Goal: Task Accomplishment & Management: Manage account settings

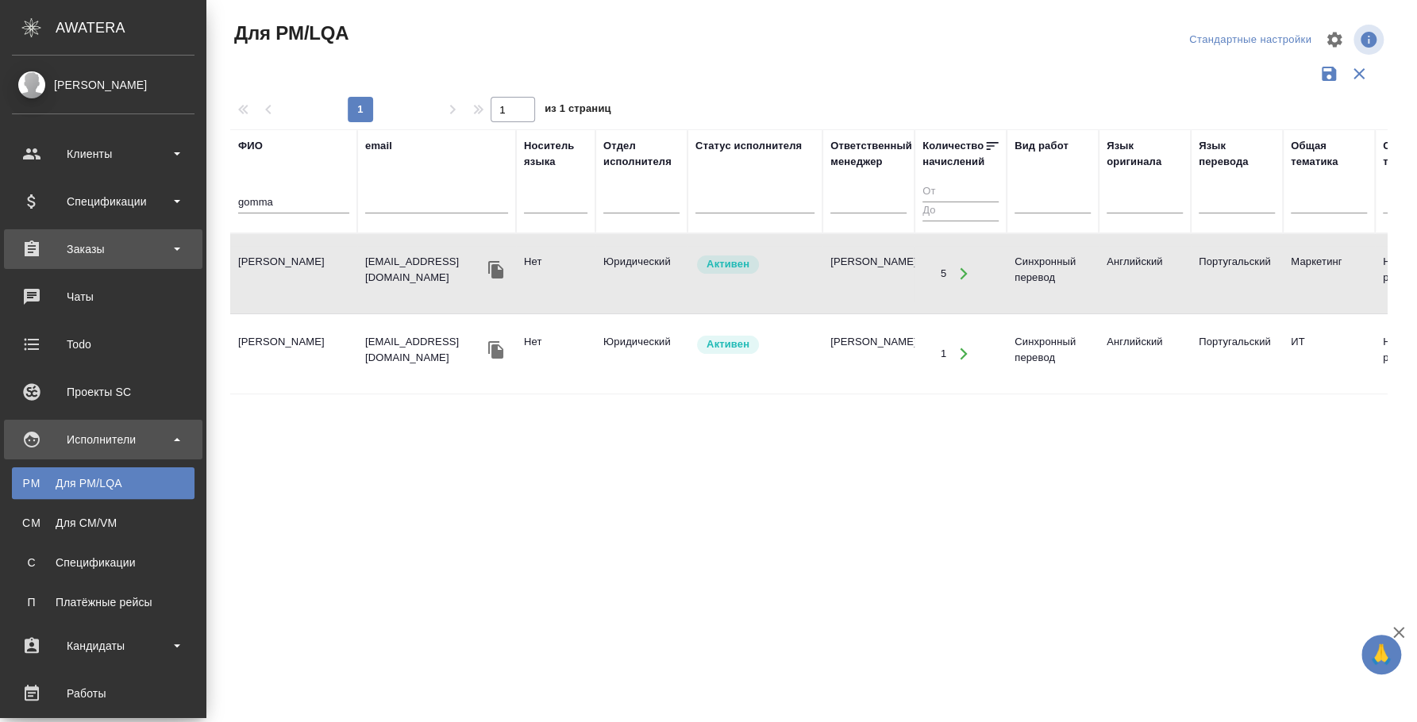
click at [123, 256] on div "Заказы" at bounding box center [103, 249] width 183 height 24
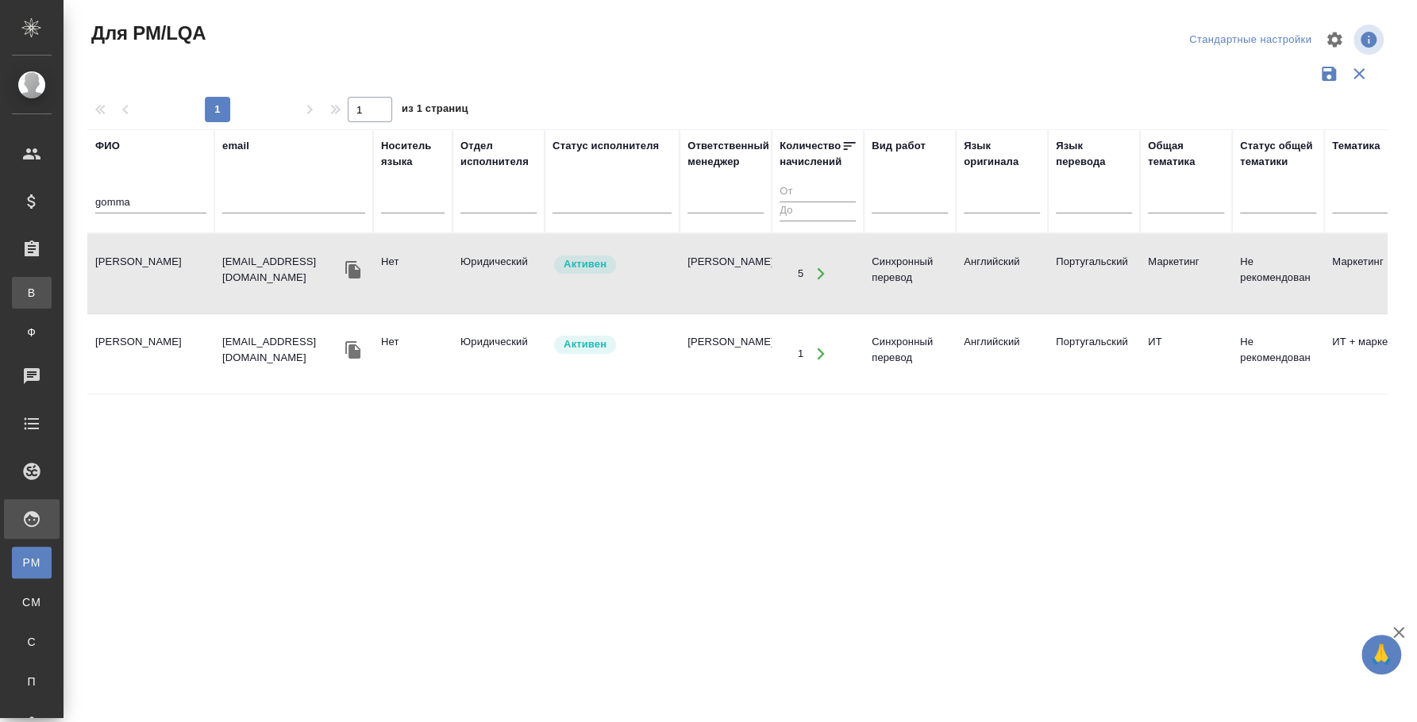
click at [52, 281] on link "В Все заказы" at bounding box center [32, 293] width 40 height 32
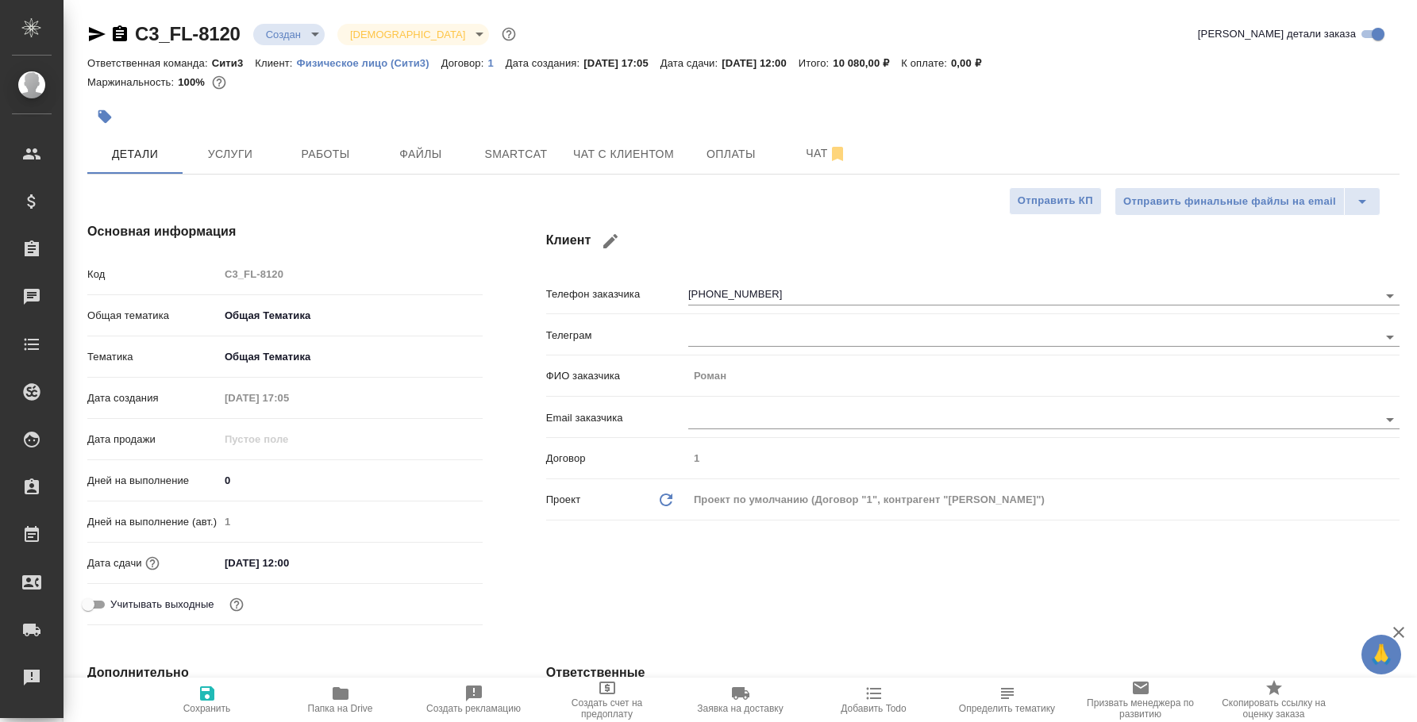
select select "RU"
click at [350, 146] on span "Работы" at bounding box center [325, 154] width 76 height 20
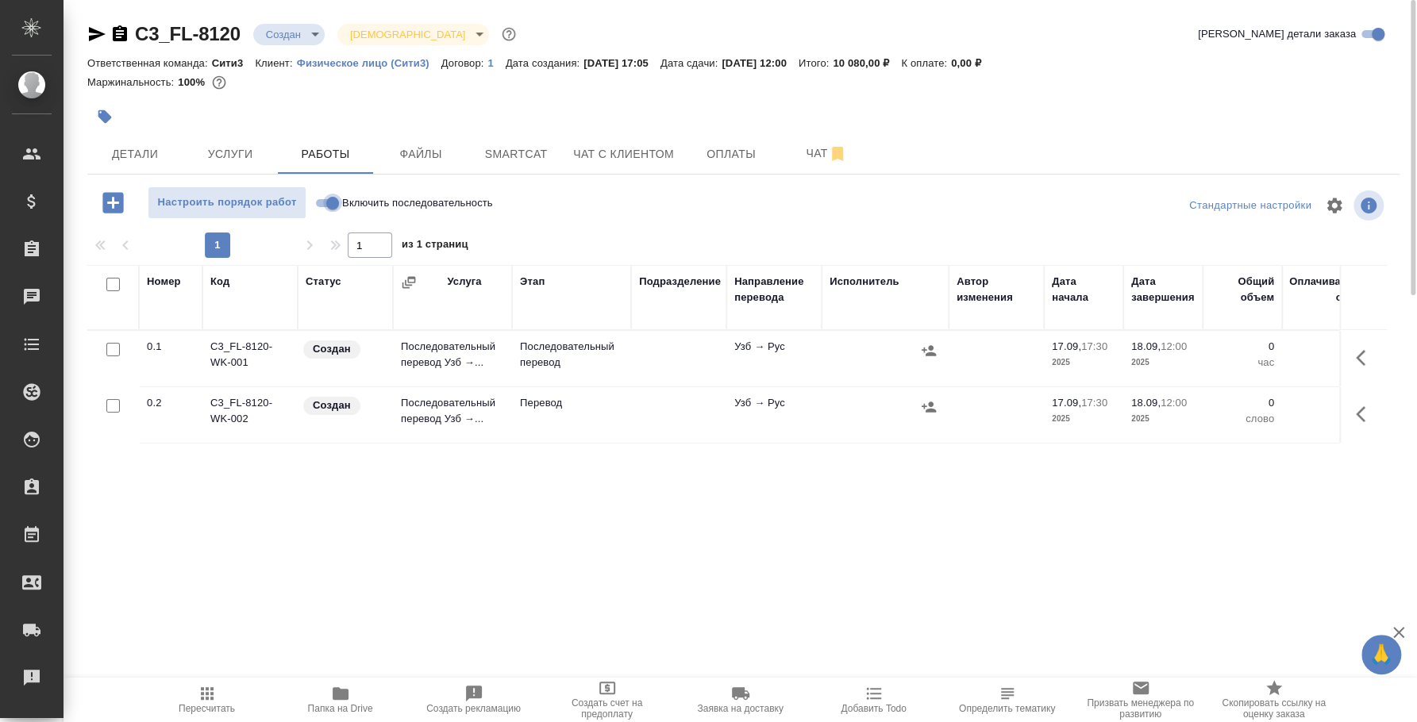
click at [323, 206] on input "Включить последовательность" at bounding box center [332, 203] width 57 height 19
checkbox input "true"
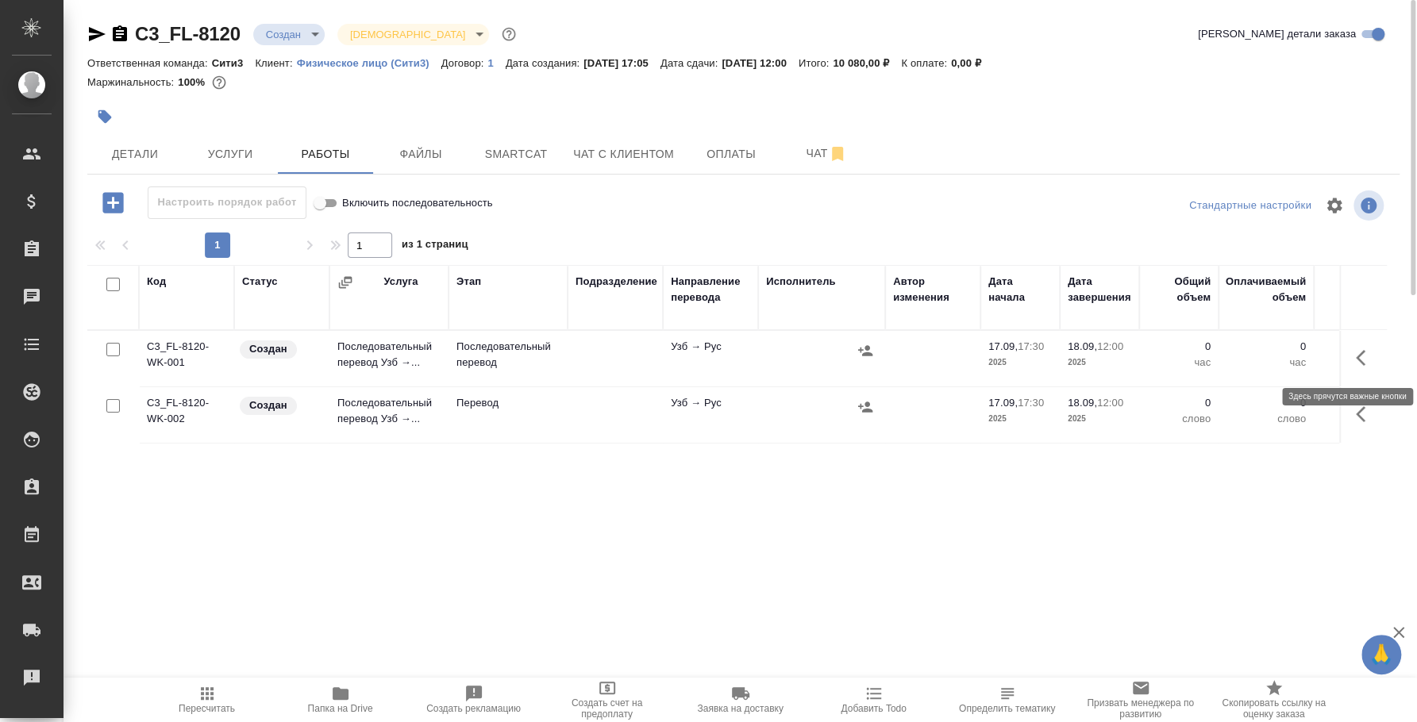
click at [1354, 354] on button "button" at bounding box center [1365, 358] width 38 height 38
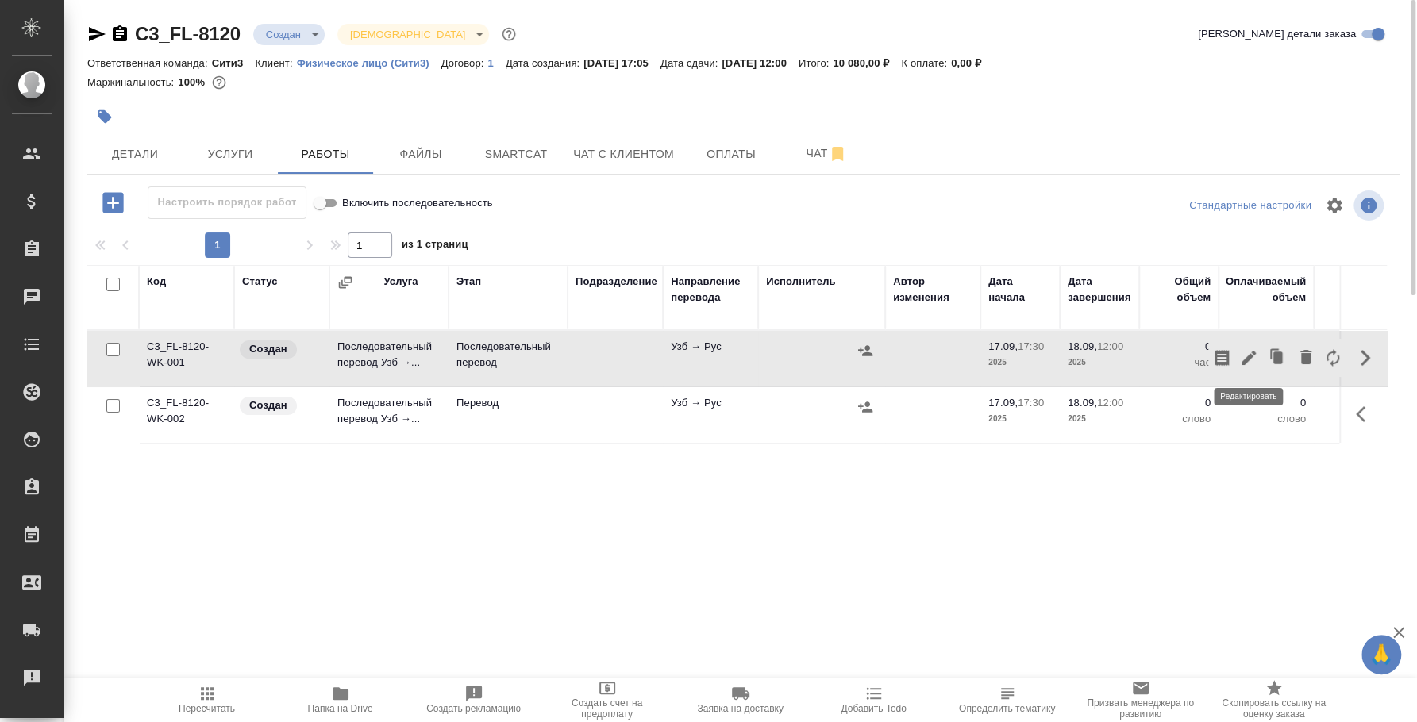
click at [1247, 352] on icon "button" at bounding box center [1248, 357] width 19 height 19
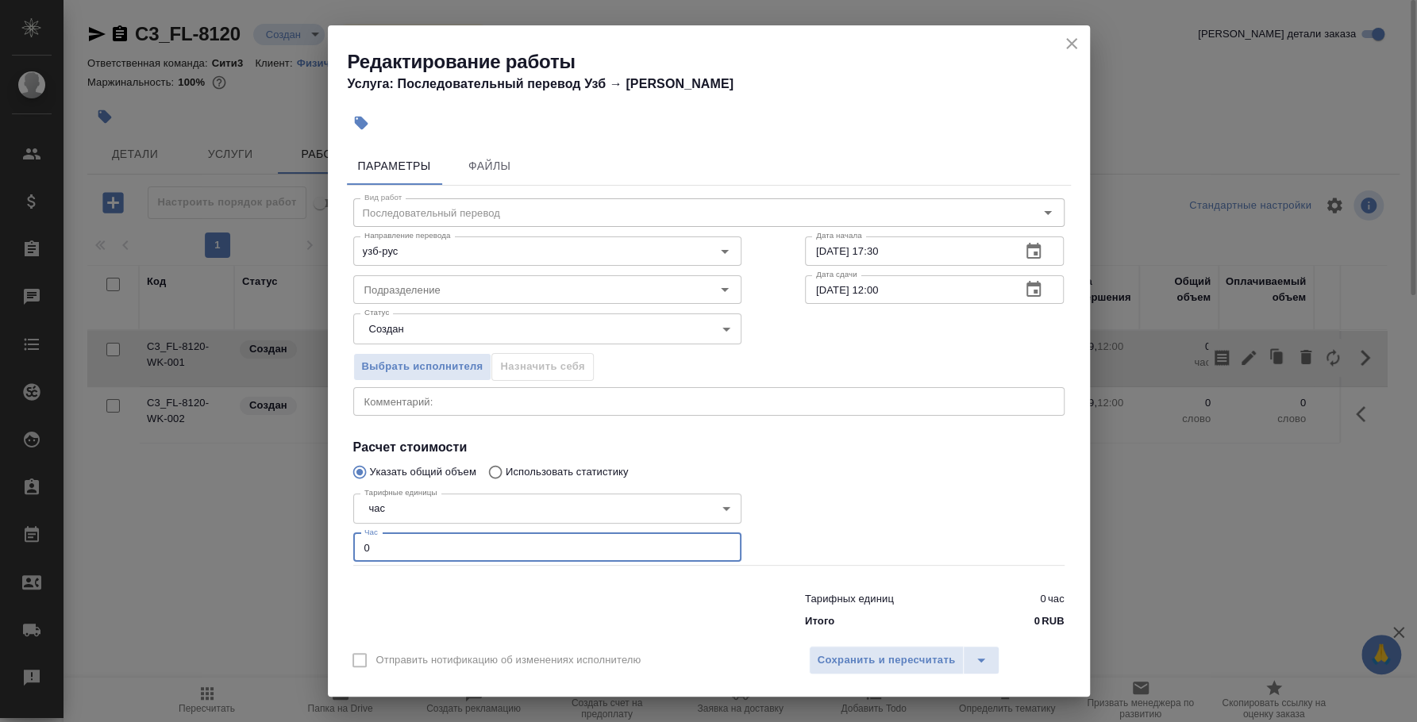
drag, startPoint x: 410, startPoint y: 549, endPoint x: 314, endPoint y: 541, distance: 95.7
click at [314, 541] on div "Редактирование работы Услуга: Последовательный перевод Узб → Рус Параметры Файл…" at bounding box center [708, 361] width 1417 height 722
type input "2"
click at [860, 647] on button "Сохранить и пересчитать" at bounding box center [887, 660] width 156 height 29
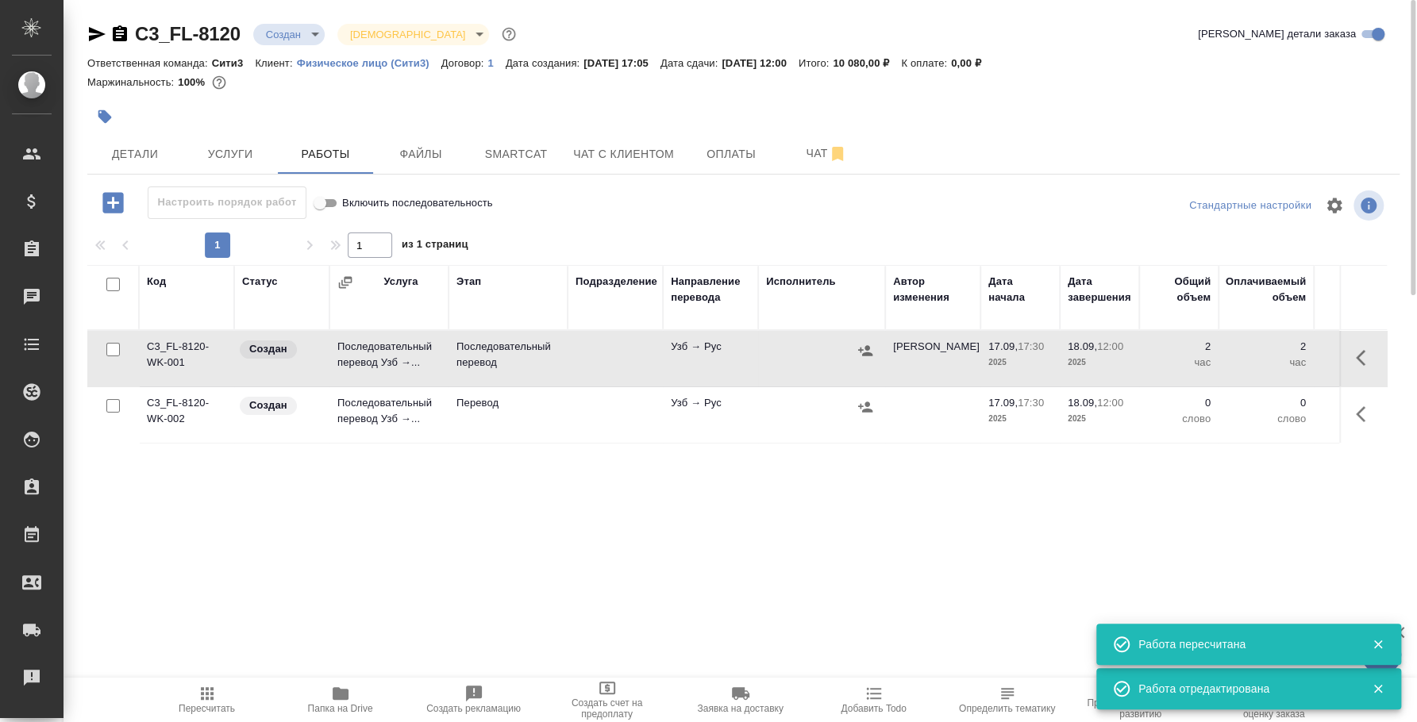
click at [1361, 360] on icon "button" at bounding box center [1361, 358] width 10 height 16
click at [1256, 355] on icon "button" at bounding box center [1248, 357] width 19 height 19
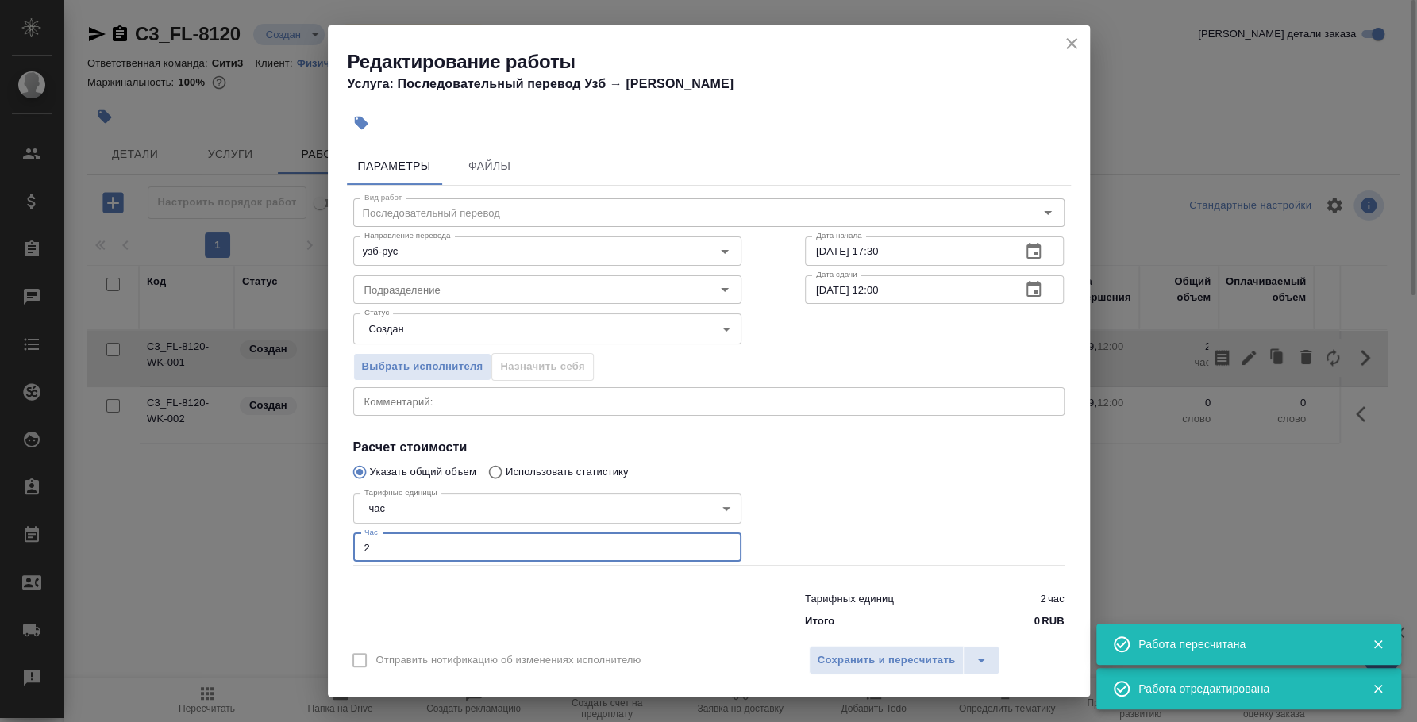
drag, startPoint x: 393, startPoint y: 552, endPoint x: 383, endPoint y: 554, distance: 9.7
click at [383, 554] on input "2" at bounding box center [547, 547] width 388 height 29
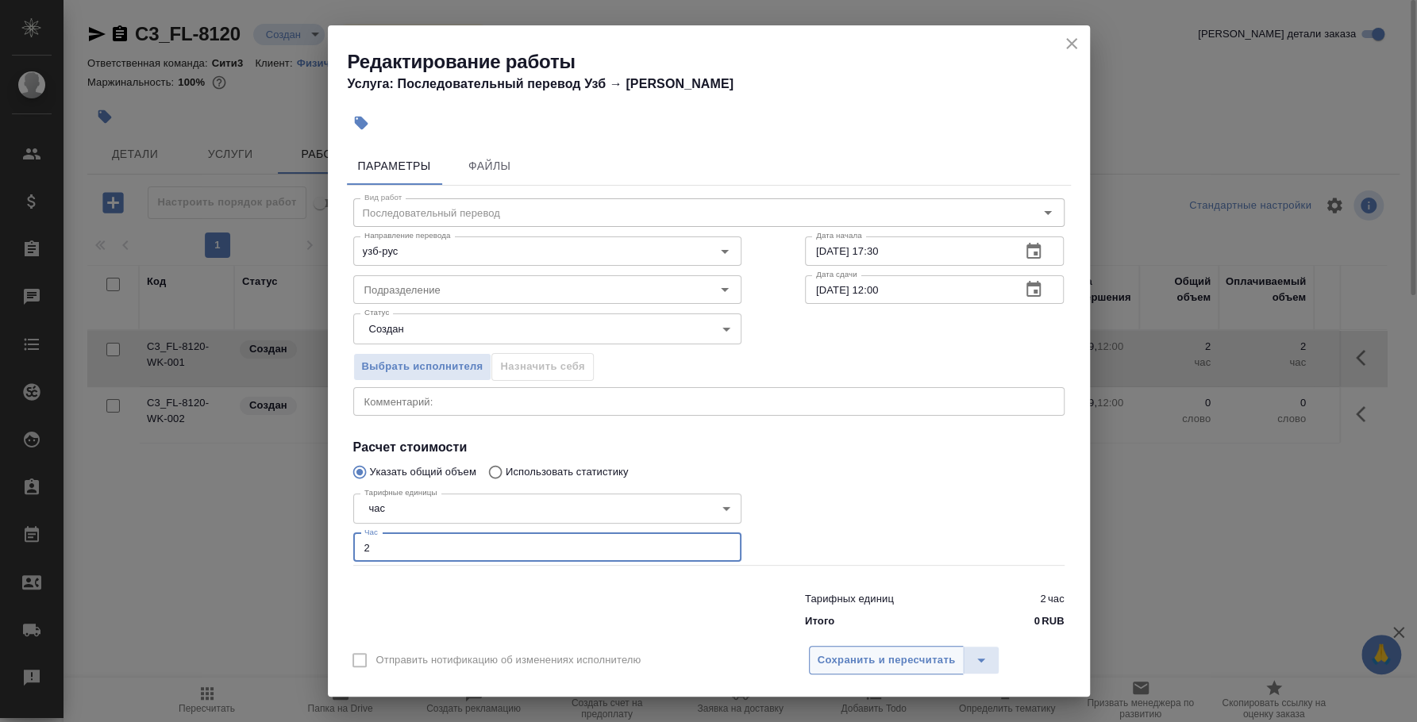
click at [857, 659] on span "Сохранить и пересчитать" at bounding box center [887, 661] width 138 height 18
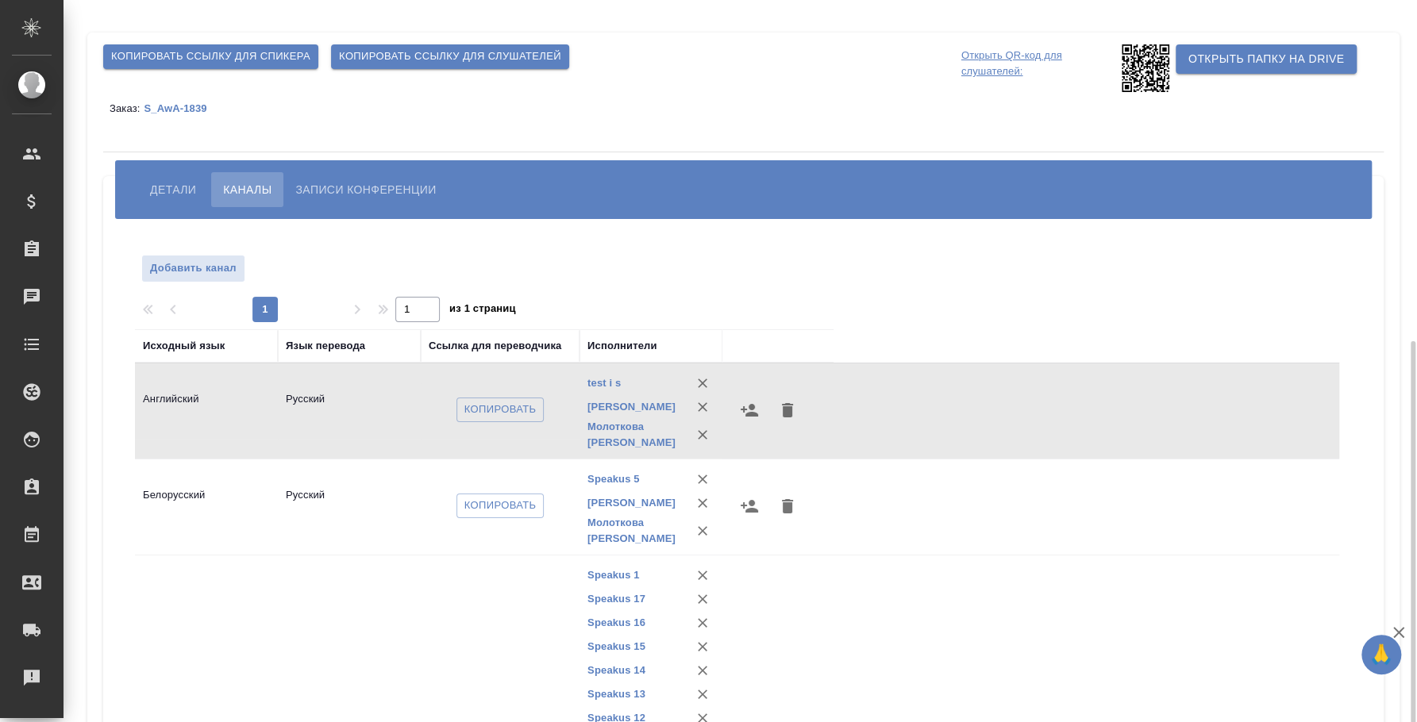
scroll to position [198, 0]
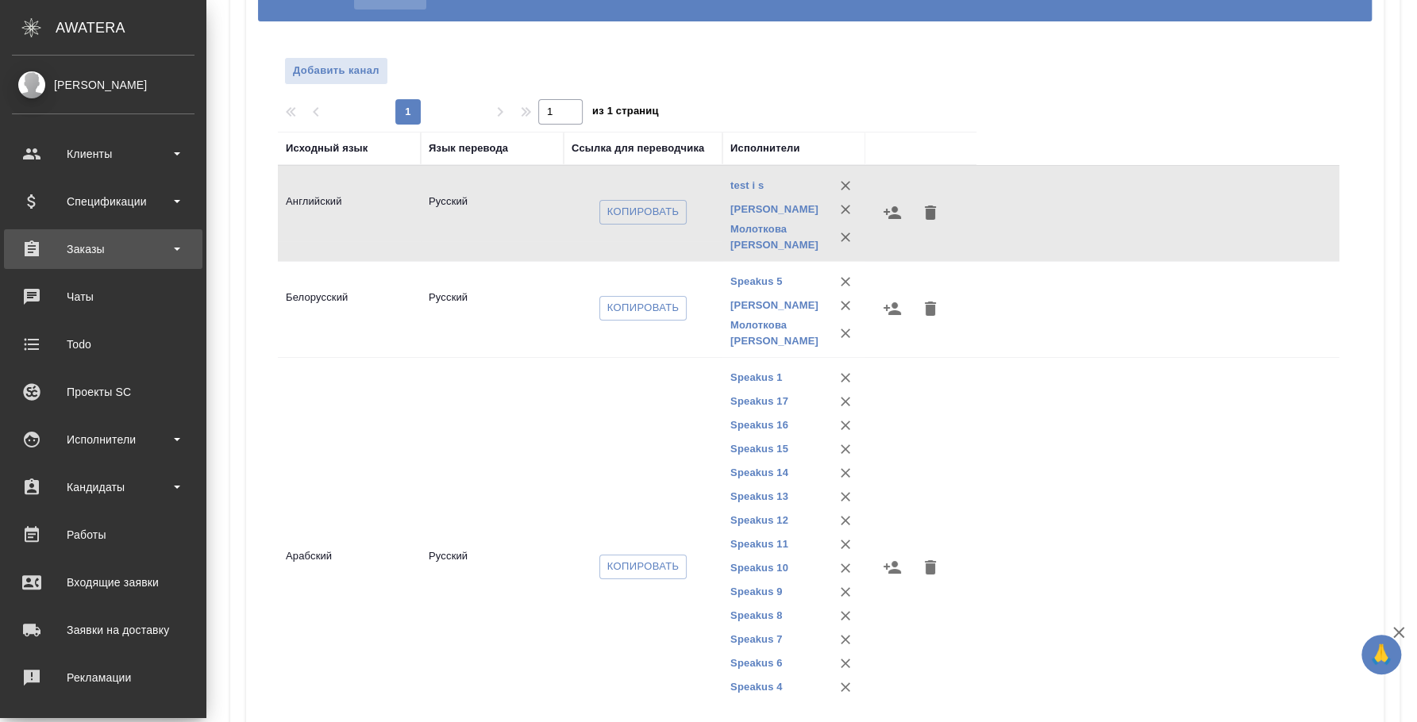
click at [102, 264] on div "Заказы" at bounding box center [103, 249] width 198 height 40
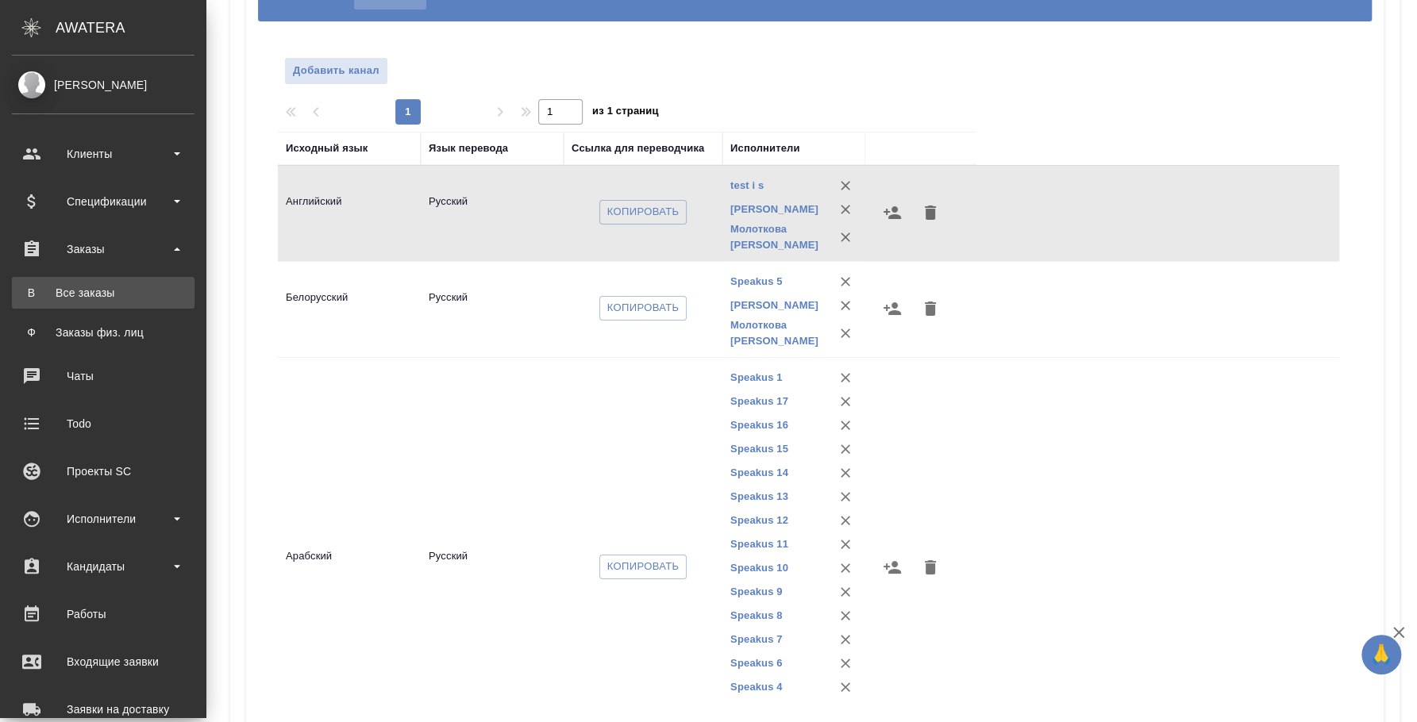
click at [104, 300] on div "Все заказы" at bounding box center [103, 293] width 167 height 16
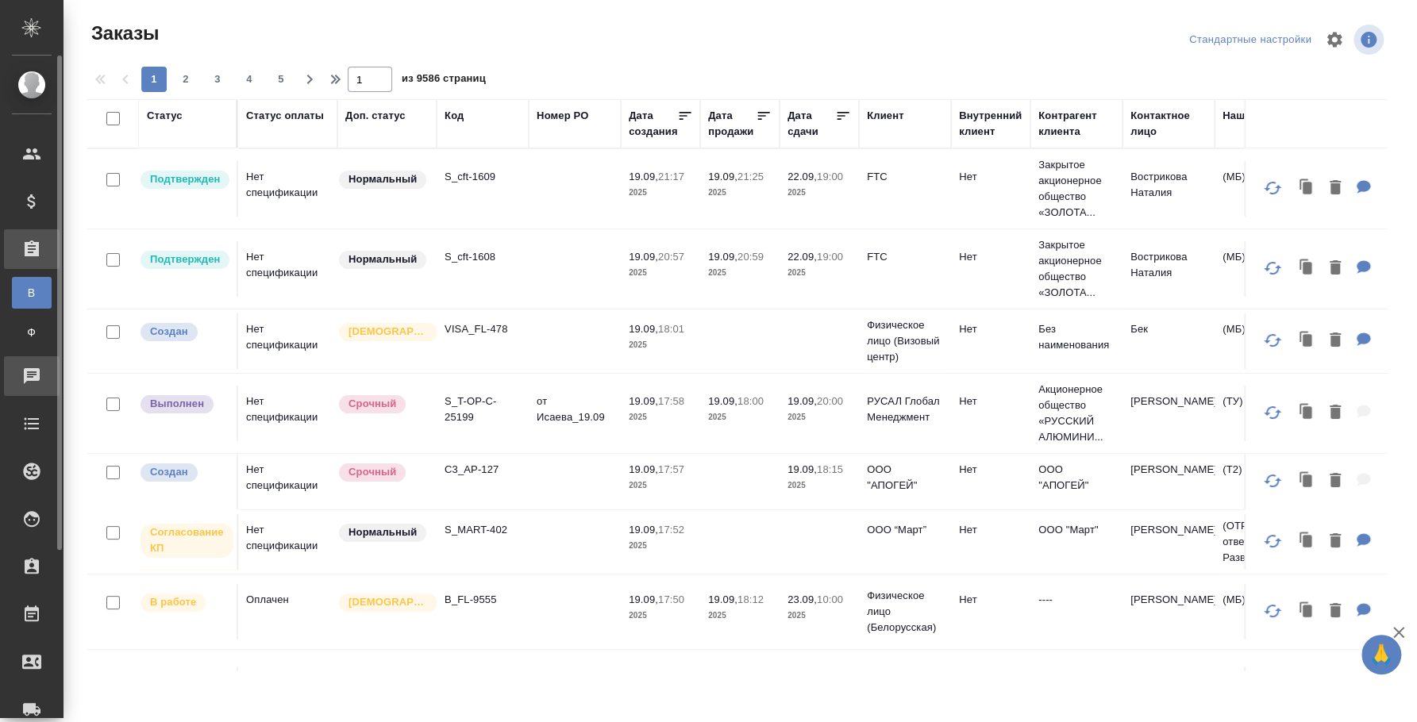
click at [26, 368] on div "Чаты" at bounding box center [12, 376] width 40 height 24
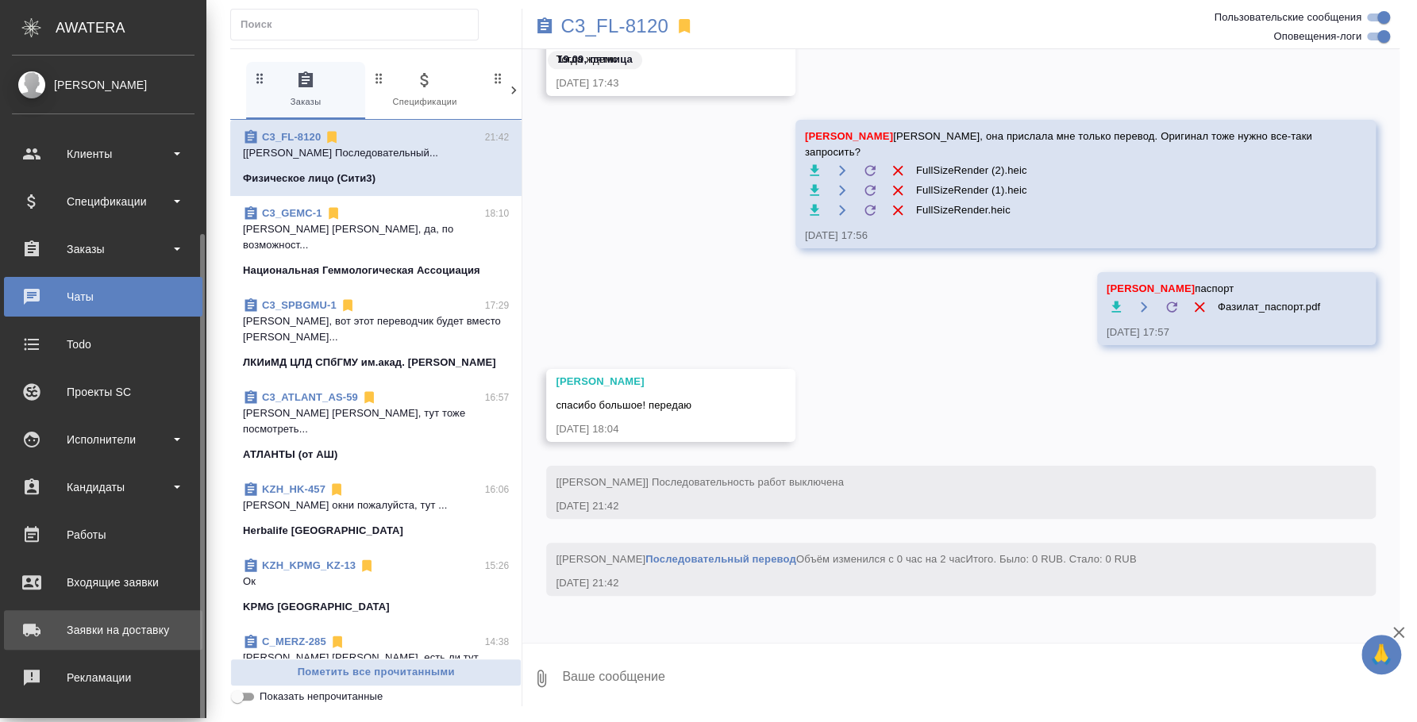
scroll to position [145, 0]
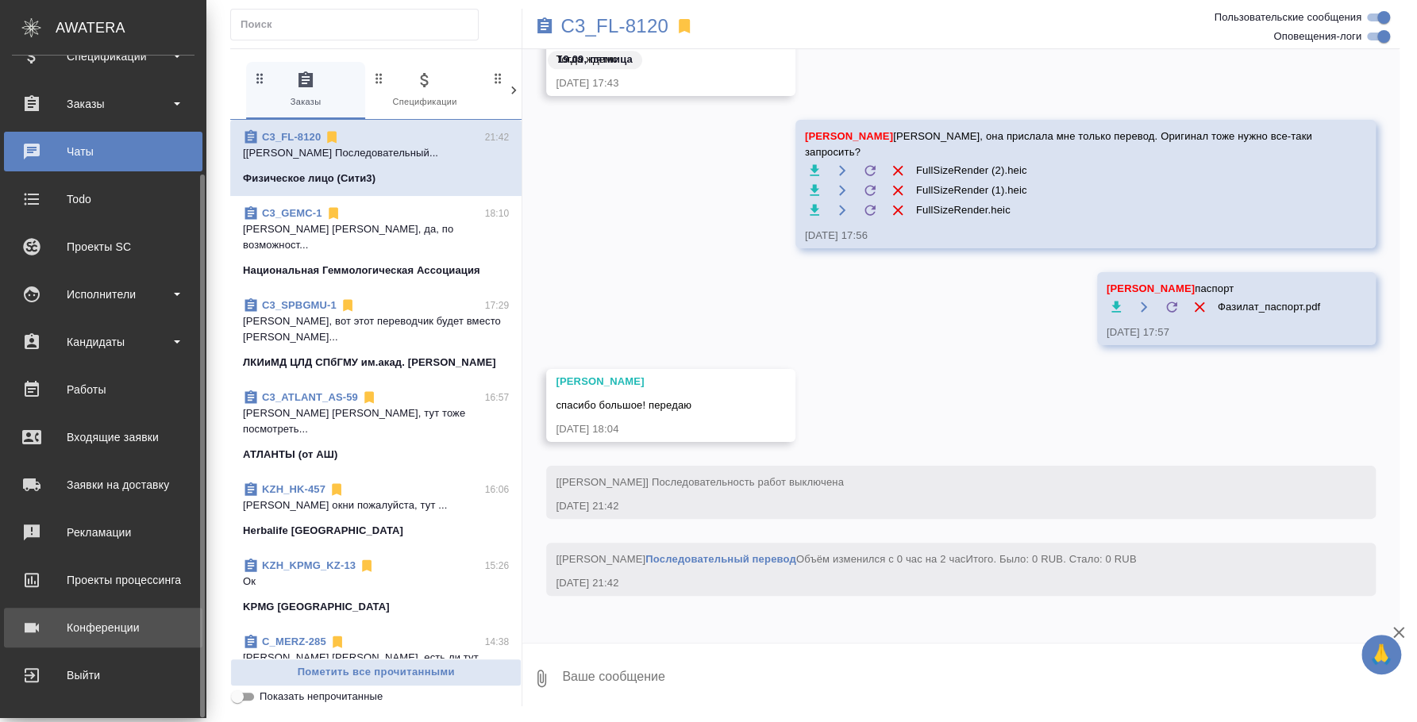
click at [102, 629] on div "Конференции" at bounding box center [103, 628] width 183 height 24
